Goal: Transaction & Acquisition: Purchase product/service

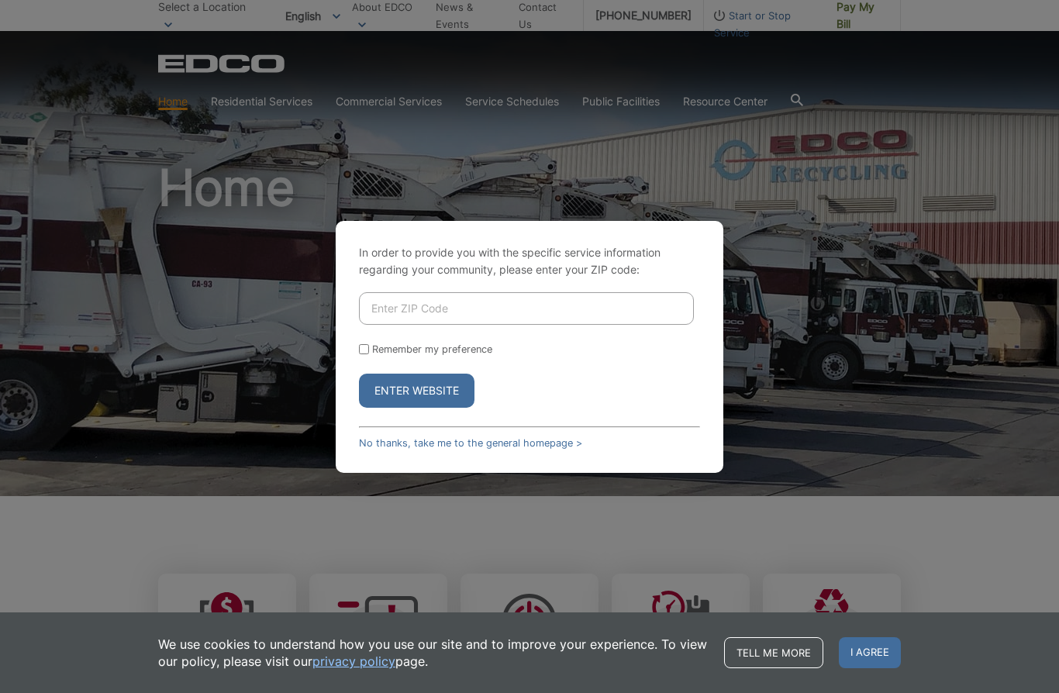
click at [482, 325] on input "Enter ZIP Code" at bounding box center [526, 308] width 335 height 33
type input "92081"
click at [368, 354] on input "Remember my preference" at bounding box center [364, 349] width 10 height 10
checkbox input "true"
click at [441, 408] on button "Enter Website" at bounding box center [417, 391] width 116 height 34
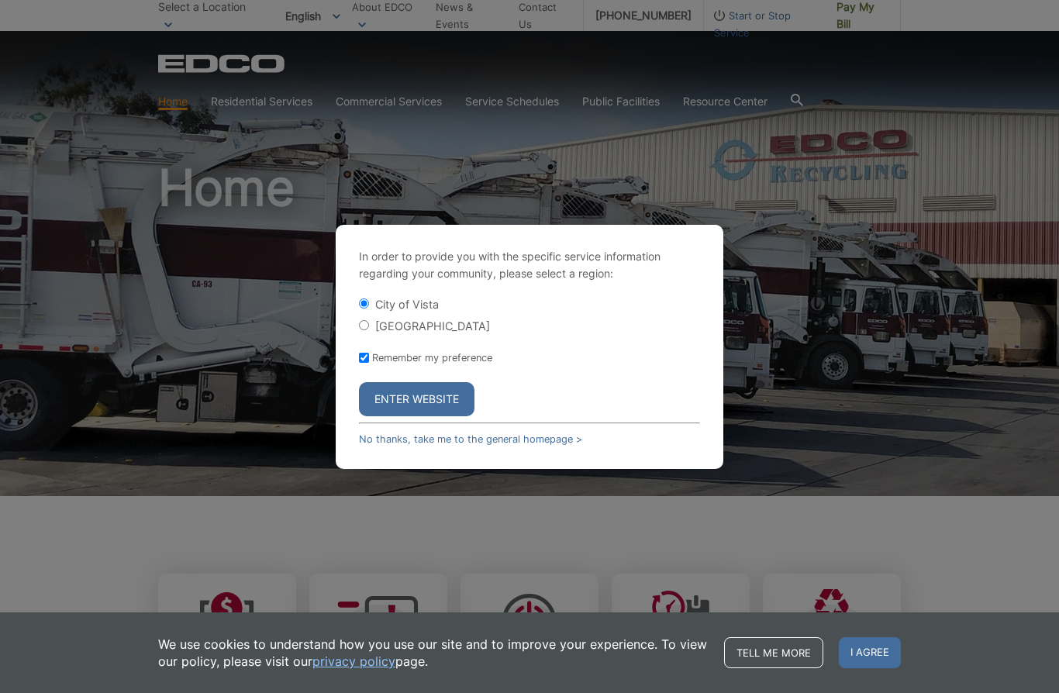
click at [436, 416] on button "Enter Website" at bounding box center [417, 399] width 116 height 34
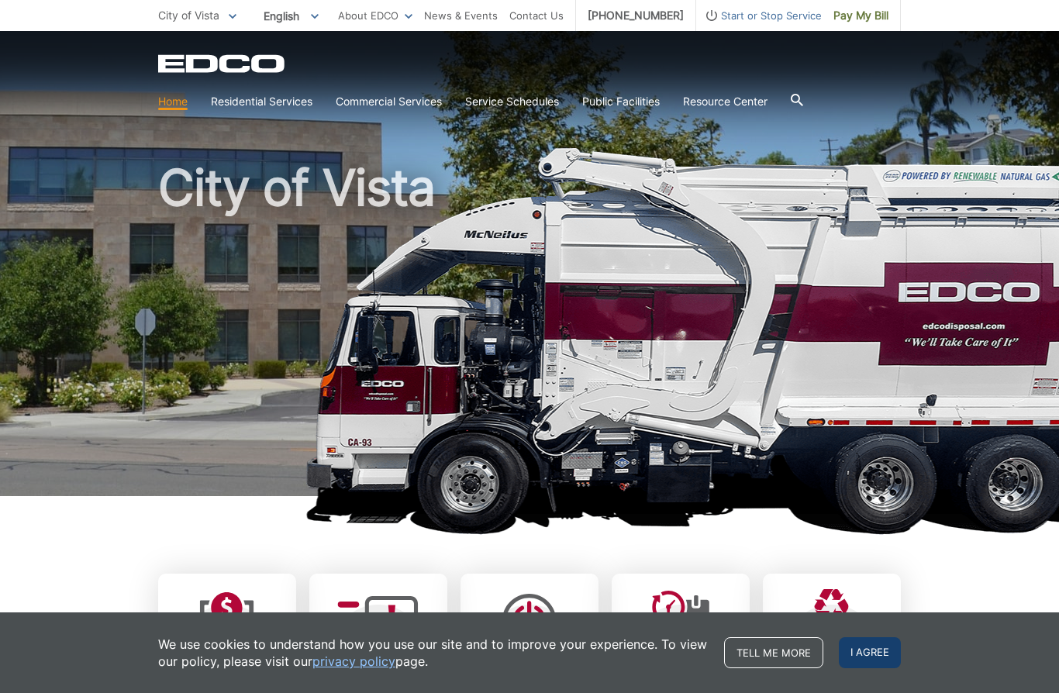
click at [871, 659] on span "I agree" at bounding box center [870, 652] width 62 height 31
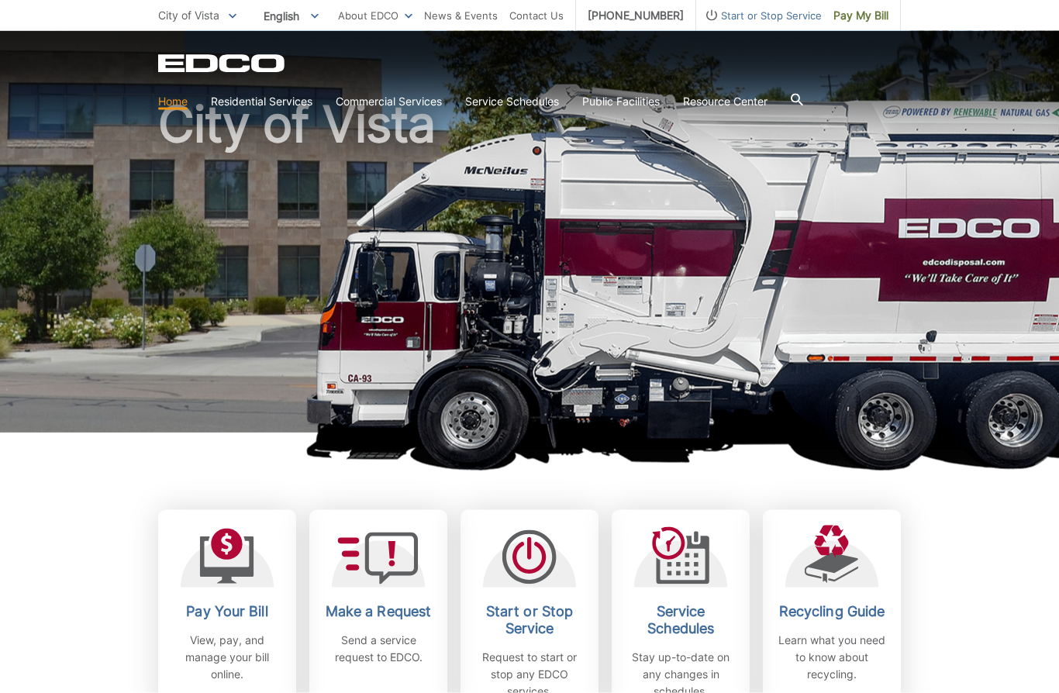
scroll to position [64, 0]
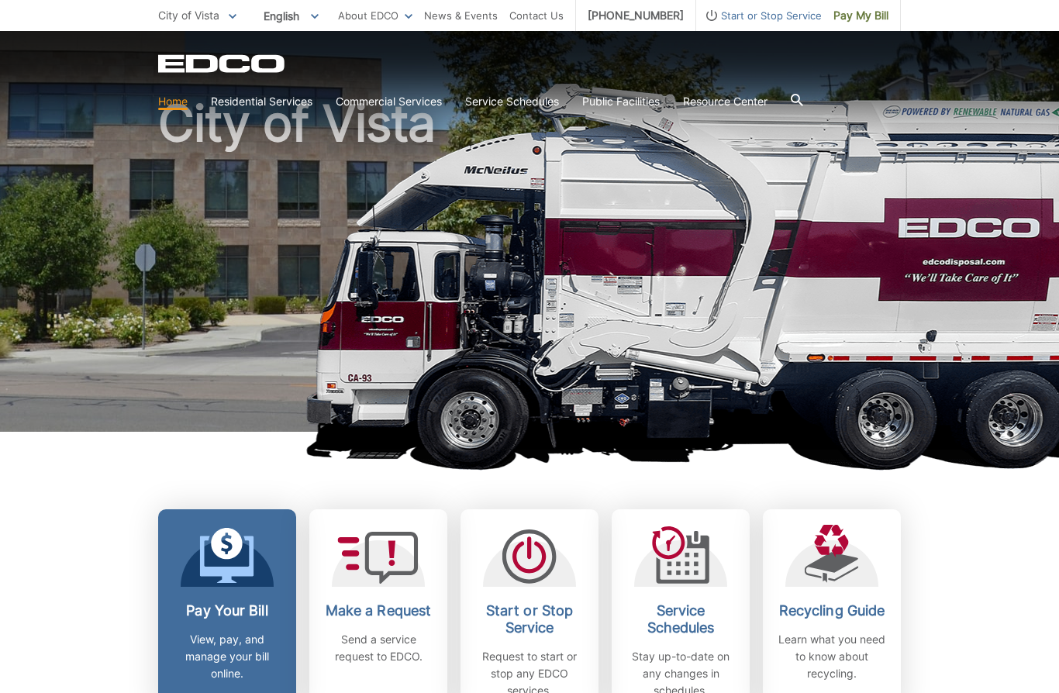
click at [238, 605] on h2 "Pay Your Bill" at bounding box center [227, 611] width 115 height 17
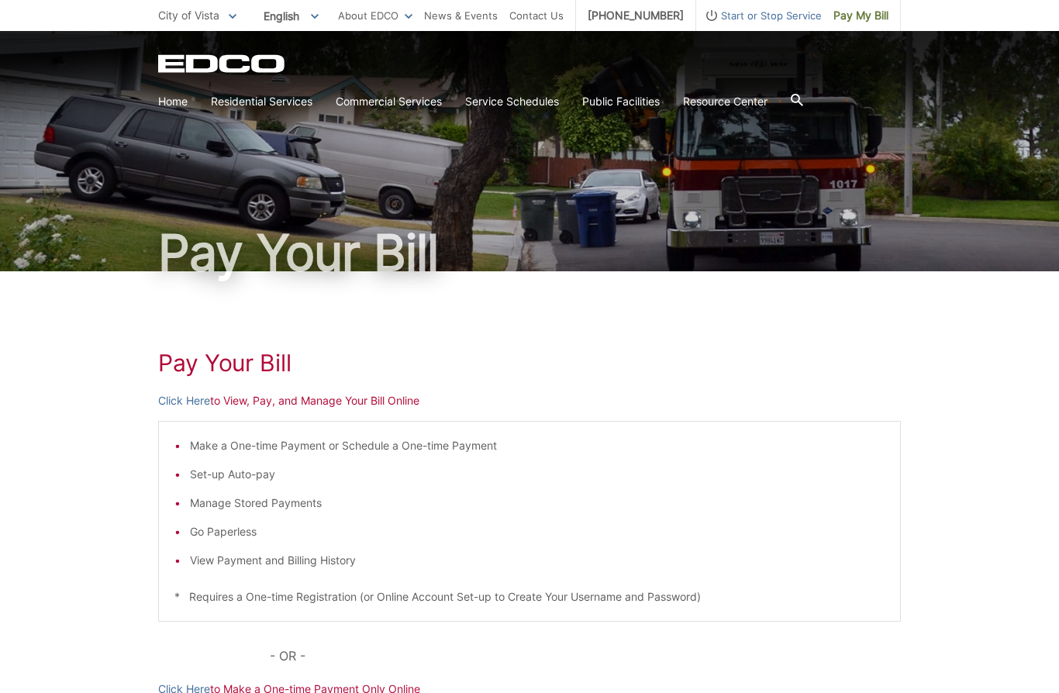
click at [238, 404] on p "Click Here to View, Pay, and Manage Your Bill Online" at bounding box center [529, 400] width 743 height 17
click at [231, 401] on p "Click Here to View, Pay, and Manage Your Bill Online" at bounding box center [529, 400] width 743 height 17
click at [278, 401] on p "Click Here to View, Pay, and Manage Your Bill Online" at bounding box center [529, 400] width 743 height 17
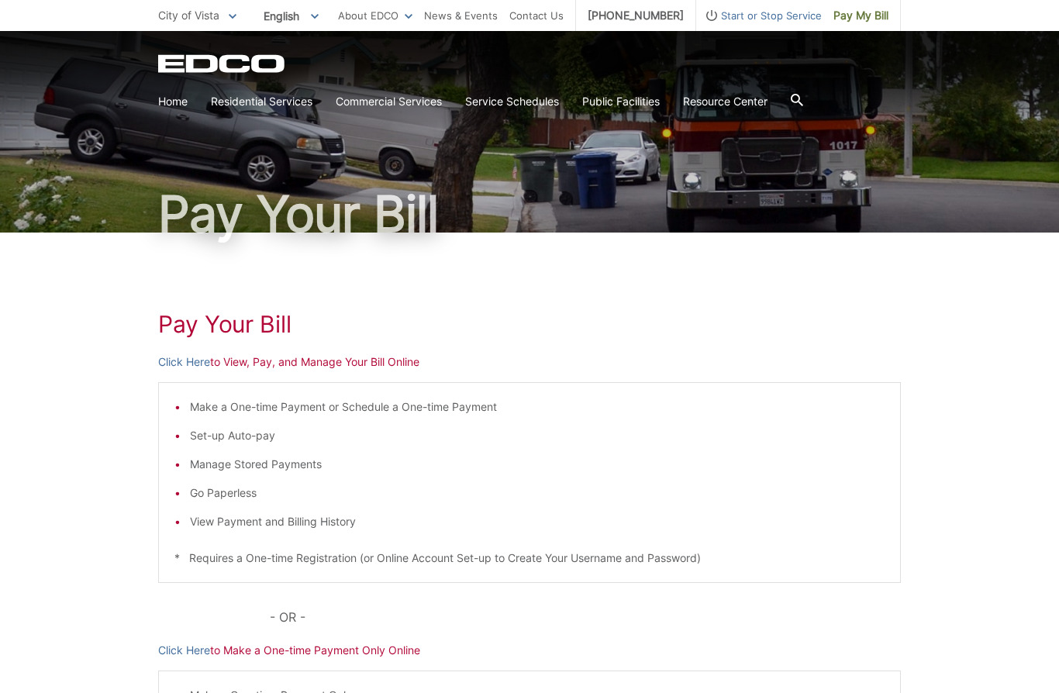
click at [243, 368] on p "Click Here to View, Pay, and Manage Your Bill Online" at bounding box center [529, 362] width 743 height 17
click at [423, 369] on p "Click Here to View, Pay, and Manage Your Bill Online" at bounding box center [529, 362] width 743 height 17
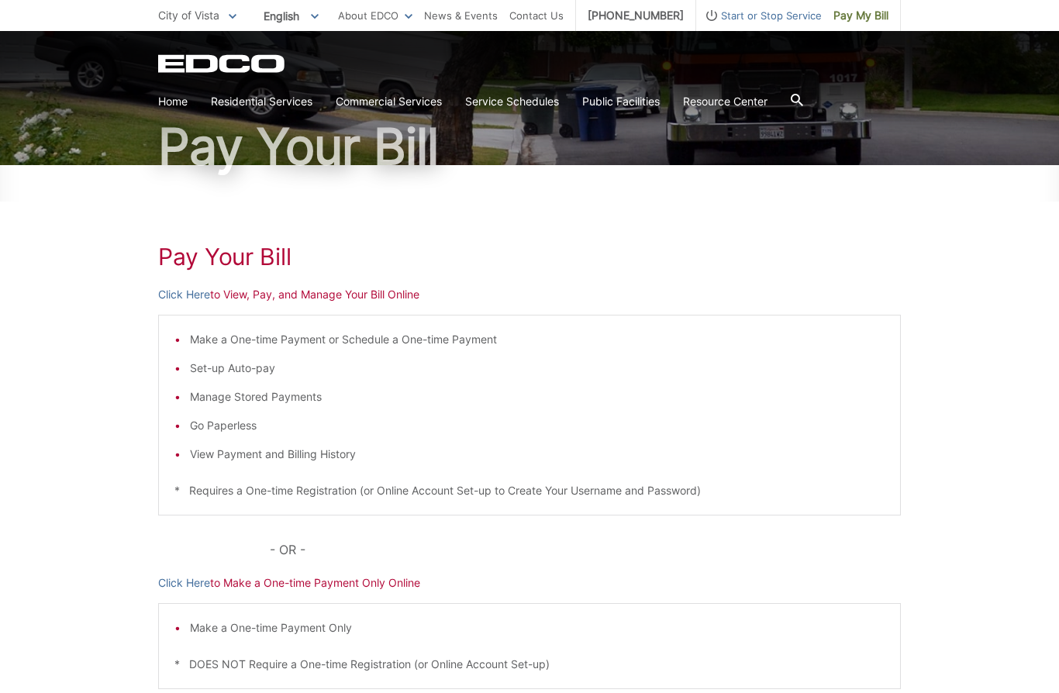
click at [262, 297] on p "Click Here to View, Pay, and Manage Your Bill Online" at bounding box center [529, 294] width 743 height 17
click at [247, 293] on p "Click Here to View, Pay, and Manage Your Bill Online" at bounding box center [529, 294] width 743 height 17
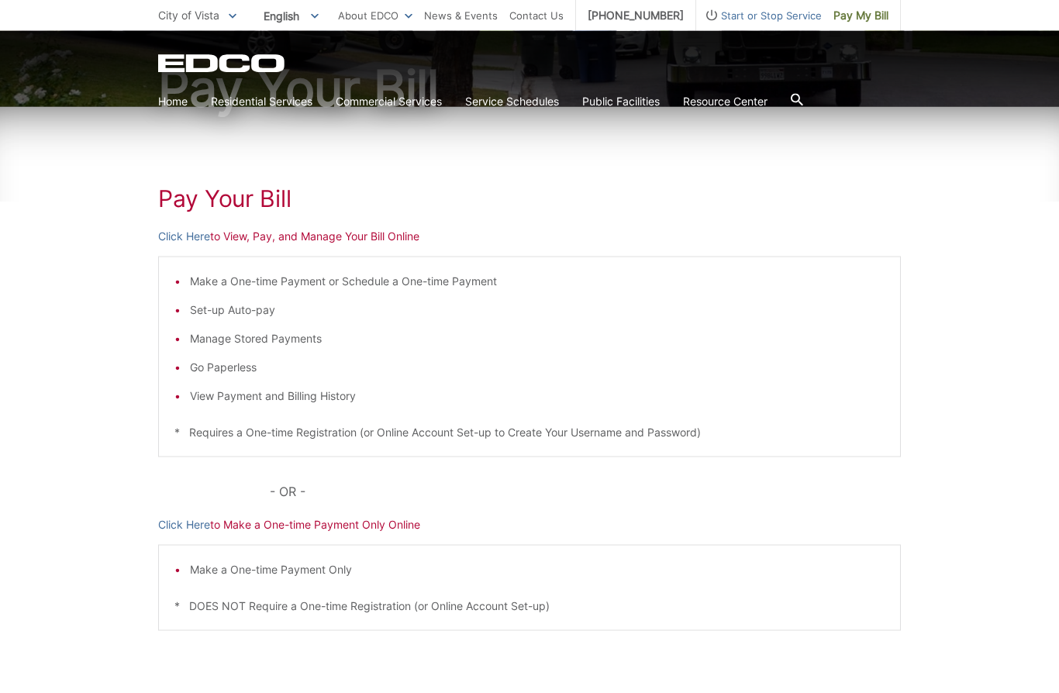
scroll to position [0, 0]
